Goal: Transaction & Acquisition: Purchase product/service

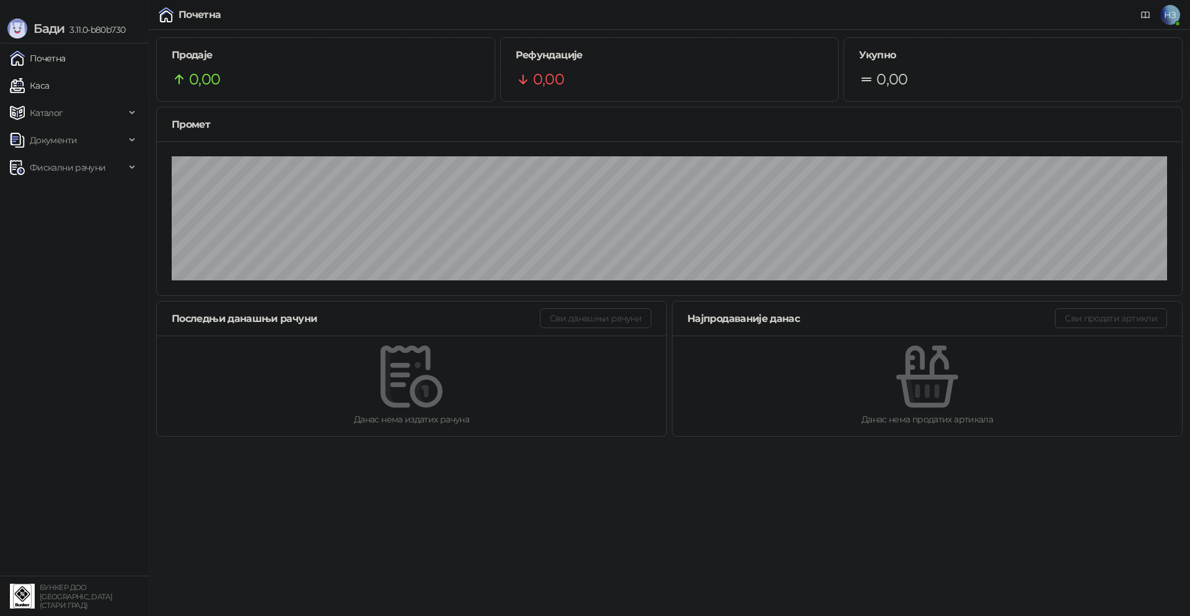
click at [49, 82] on link "Каса" at bounding box center [29, 85] width 39 height 25
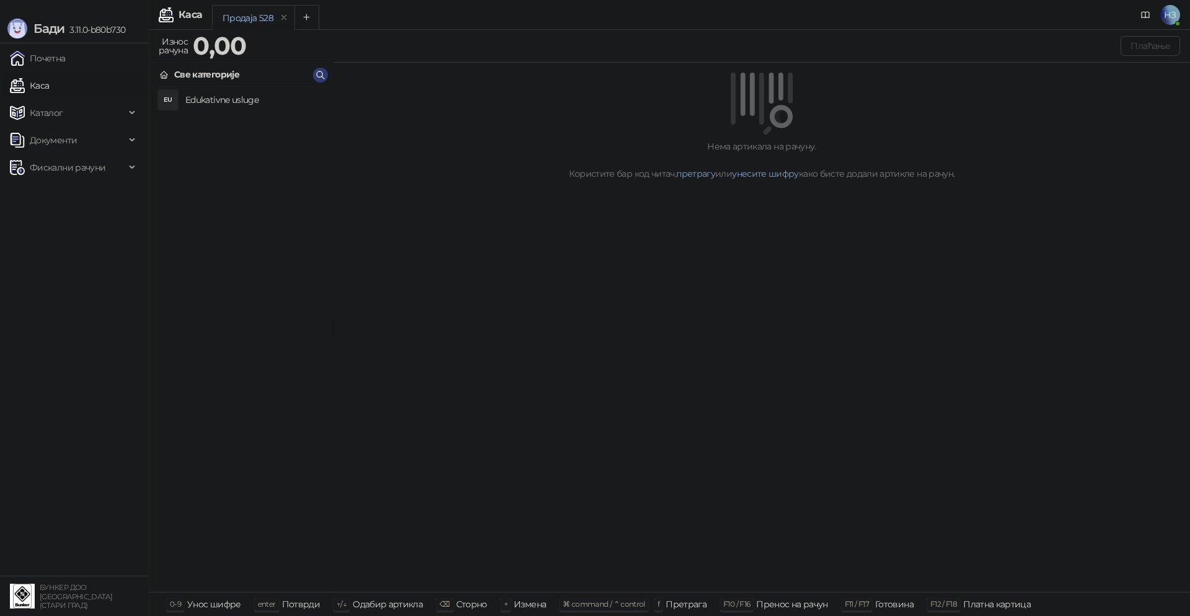
click at [286, 97] on h4 "Edukativne usluge" at bounding box center [254, 100] width 138 height 20
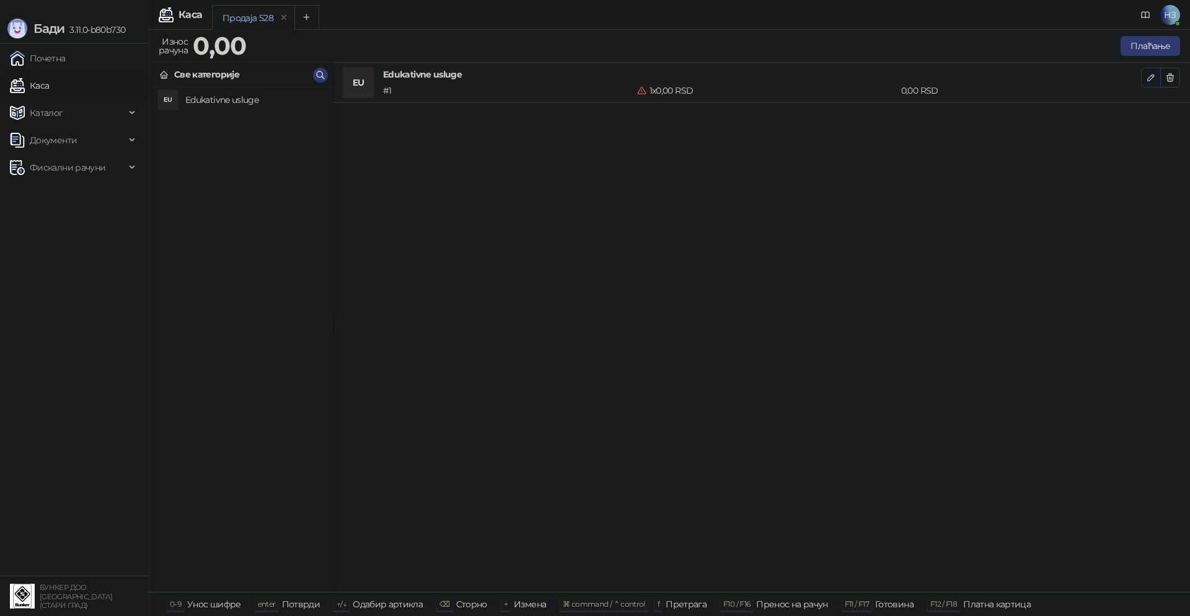
click at [1148, 75] on icon "button" at bounding box center [1151, 78] width 10 height 10
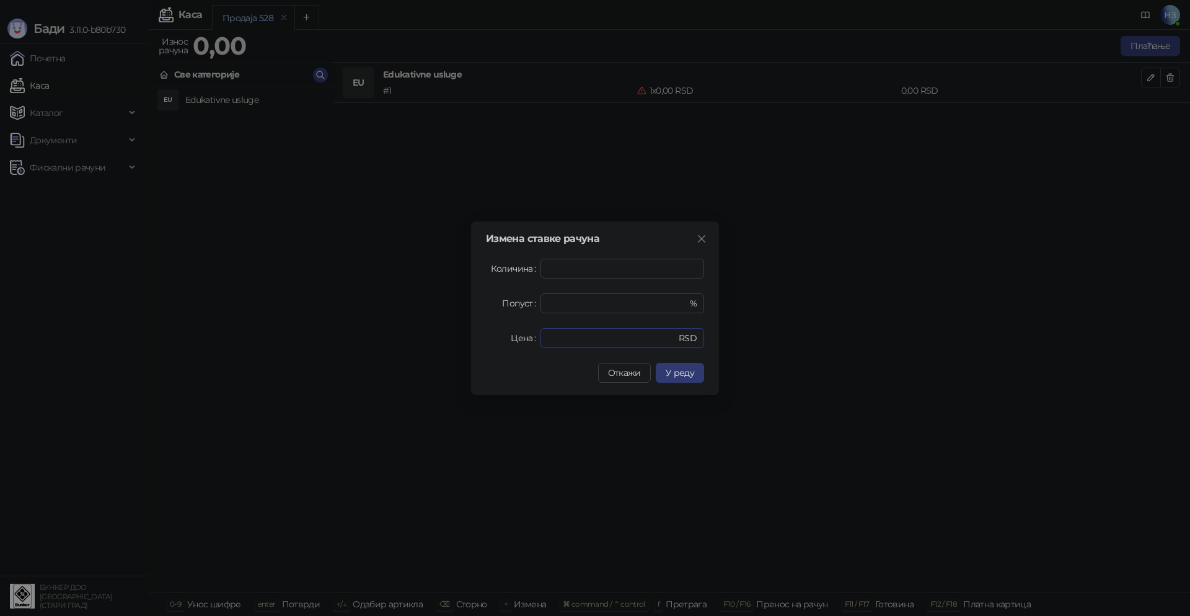
drag, startPoint x: 559, startPoint y: 336, endPoint x: 501, endPoint y: 346, distance: 58.5
click at [503, 342] on div "Цена * RSD" at bounding box center [595, 338] width 218 height 20
type input "****"
click at [681, 374] on span "У реду" at bounding box center [680, 372] width 29 height 11
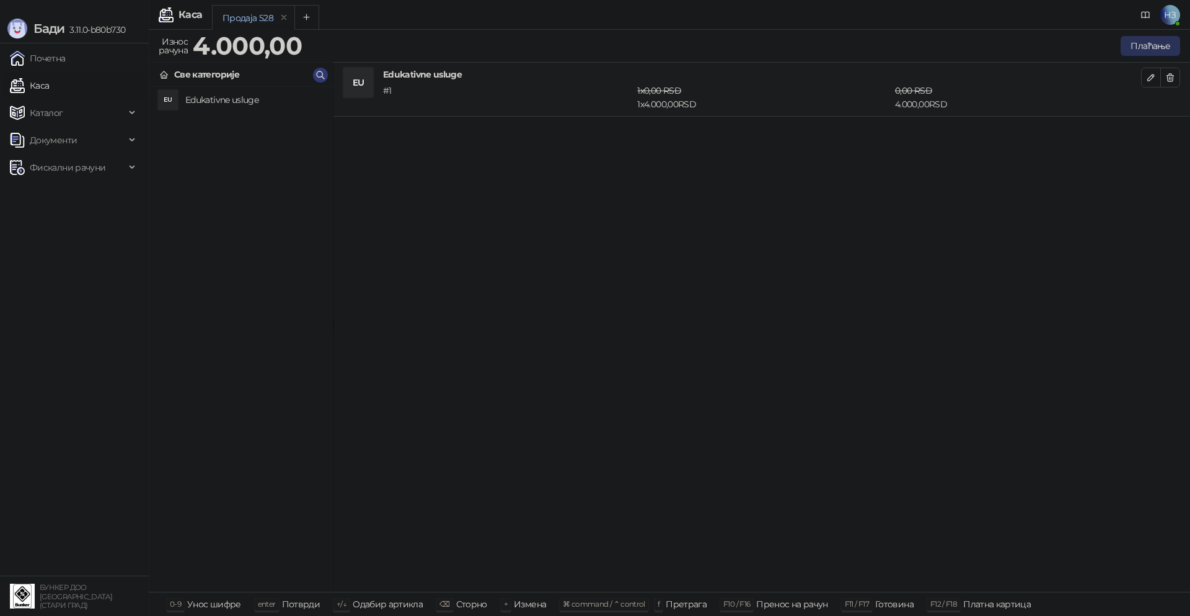
click at [1163, 43] on button "Плаћање" at bounding box center [1151, 46] width 60 height 20
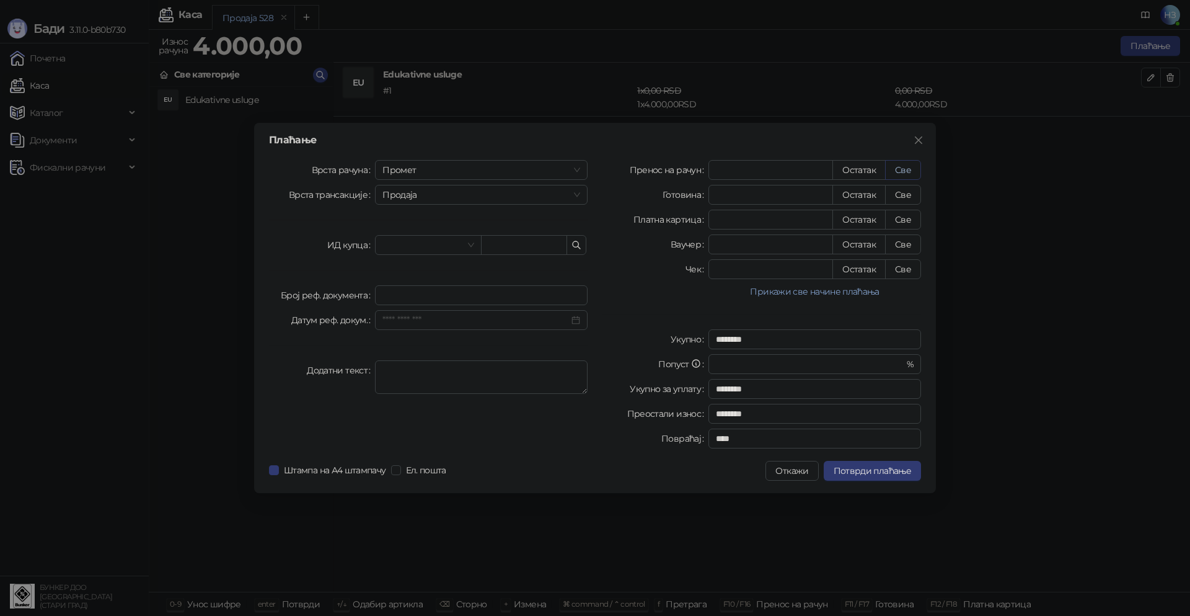
click at [914, 166] on button "Све" at bounding box center [903, 170] width 36 height 20
type input "****"
click at [882, 470] on span "Потврди плаћање" at bounding box center [873, 470] width 78 height 11
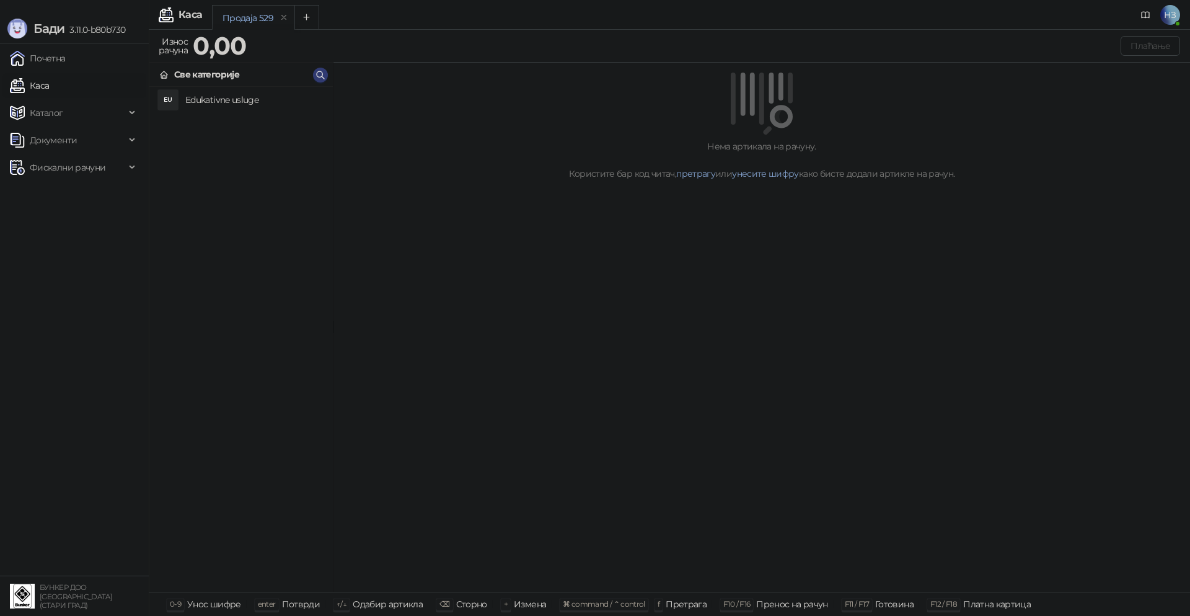
click at [196, 101] on h4 "Edukativne usluge" at bounding box center [254, 100] width 138 height 20
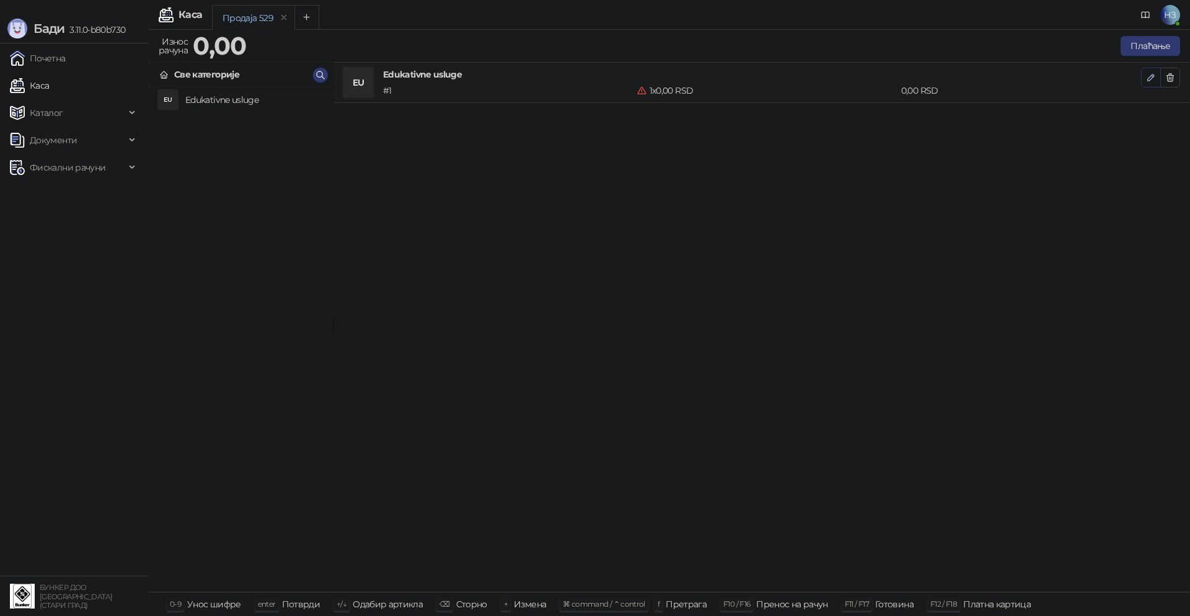
click at [1149, 78] on icon "button" at bounding box center [1151, 77] width 6 height 6
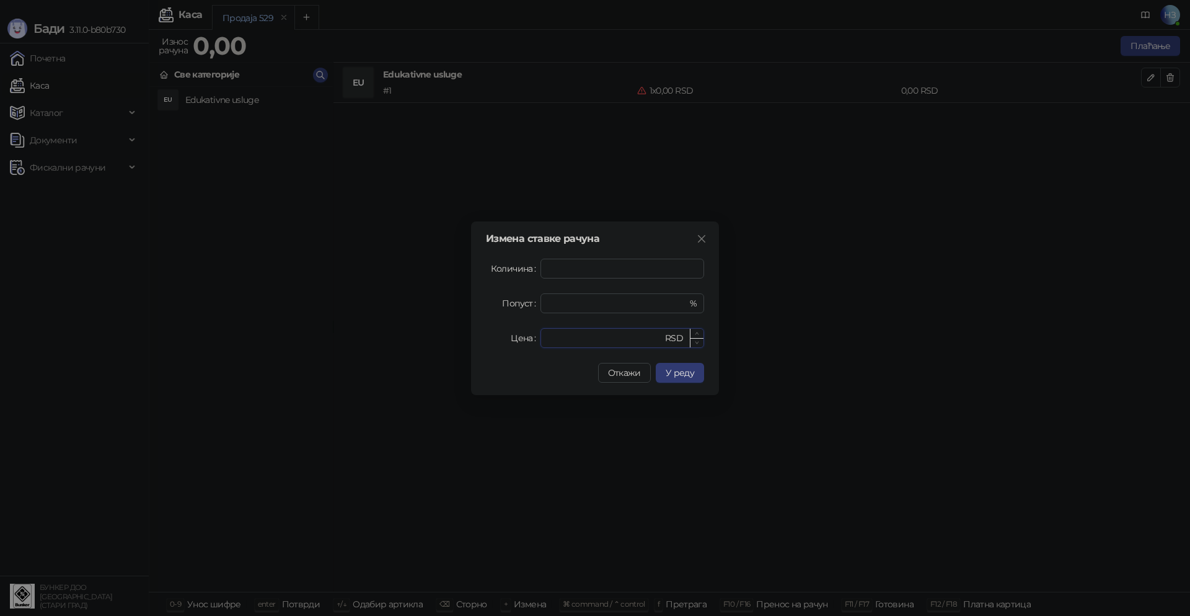
click at [561, 337] on input "*" at bounding box center [605, 338] width 115 height 19
drag, startPoint x: 575, startPoint y: 342, endPoint x: 537, endPoint y: 341, distance: 38.4
click at [537, 341] on div "Цена * RSD" at bounding box center [595, 338] width 218 height 20
type input "****"
click at [680, 375] on span "У реду" at bounding box center [680, 372] width 29 height 11
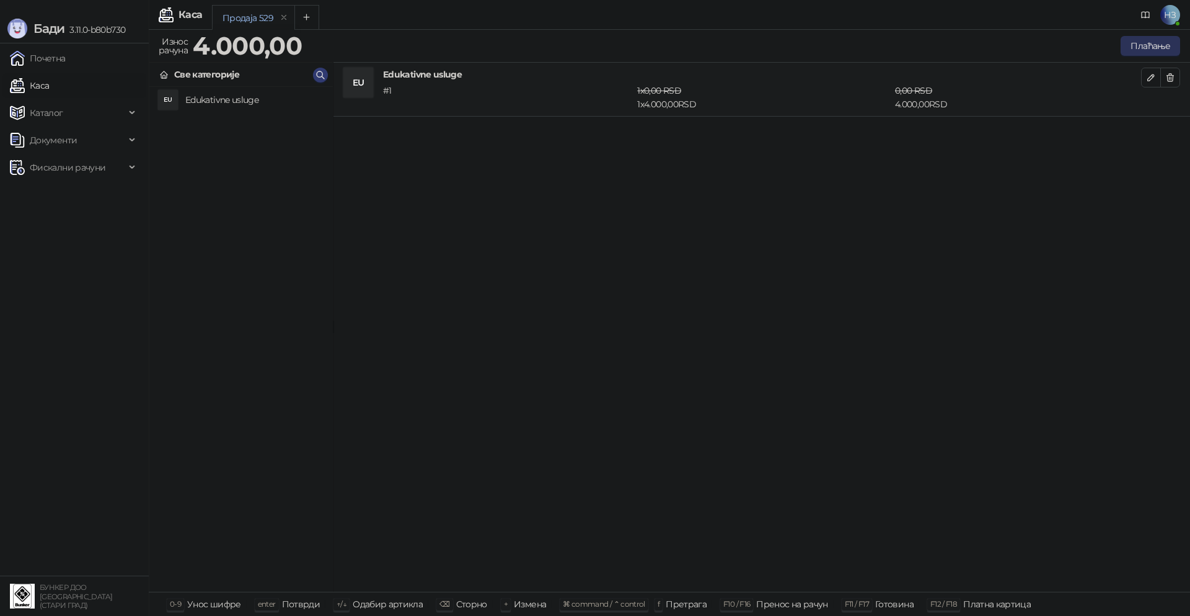
click at [1151, 42] on button "Плаћање" at bounding box center [1151, 46] width 60 height 20
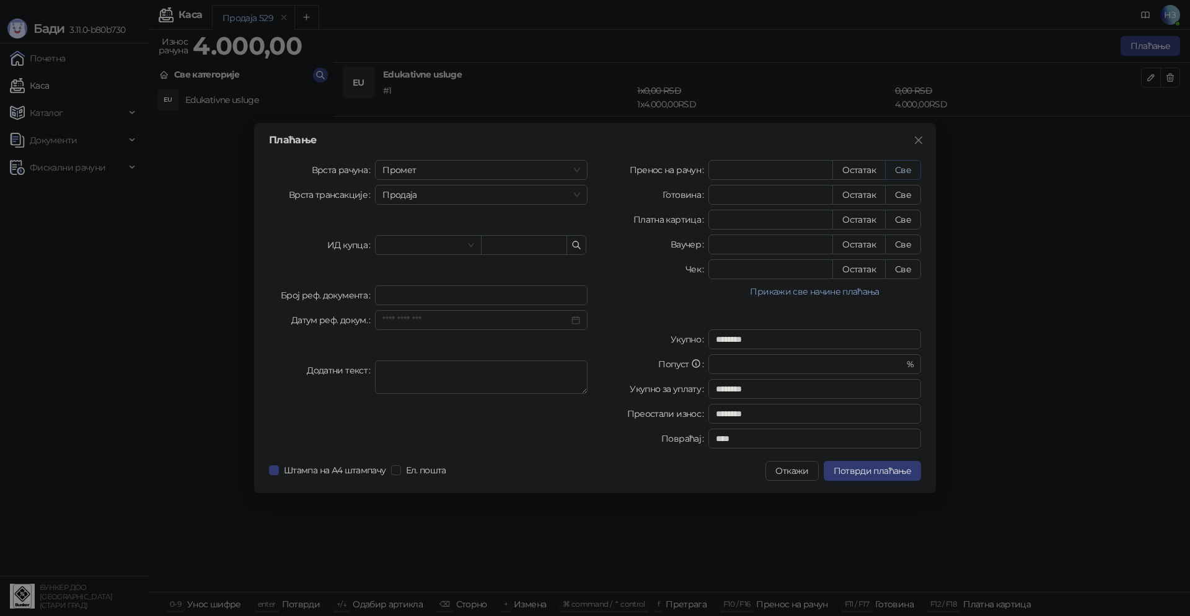
click at [915, 168] on button "Све" at bounding box center [903, 170] width 36 height 20
type input "****"
click at [867, 473] on span "Потврди плаћање" at bounding box center [873, 470] width 78 height 11
